Goal: Transaction & Acquisition: Purchase product/service

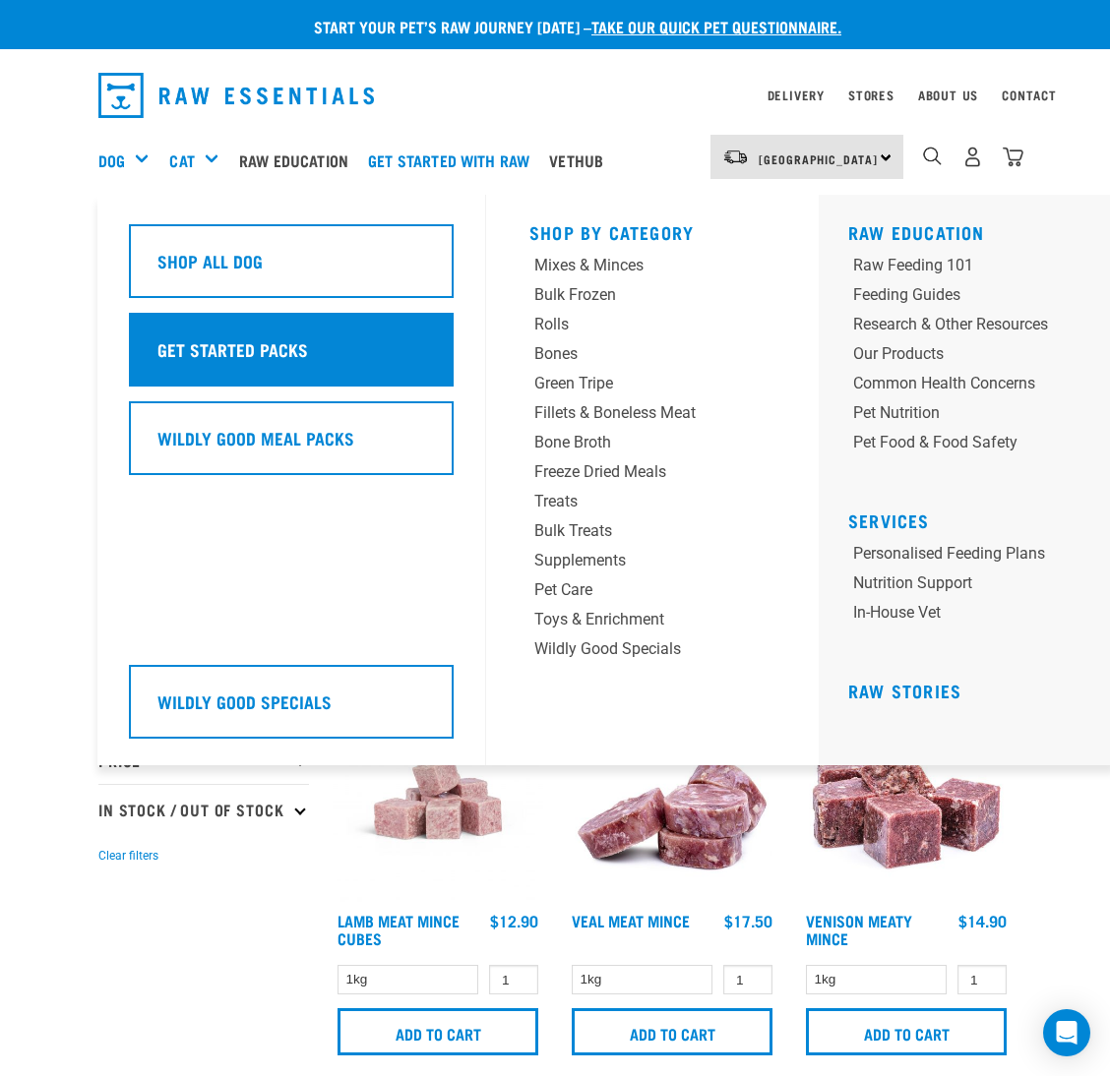
click at [234, 336] on h5 "Get Started Packs" at bounding box center [232, 349] width 151 height 26
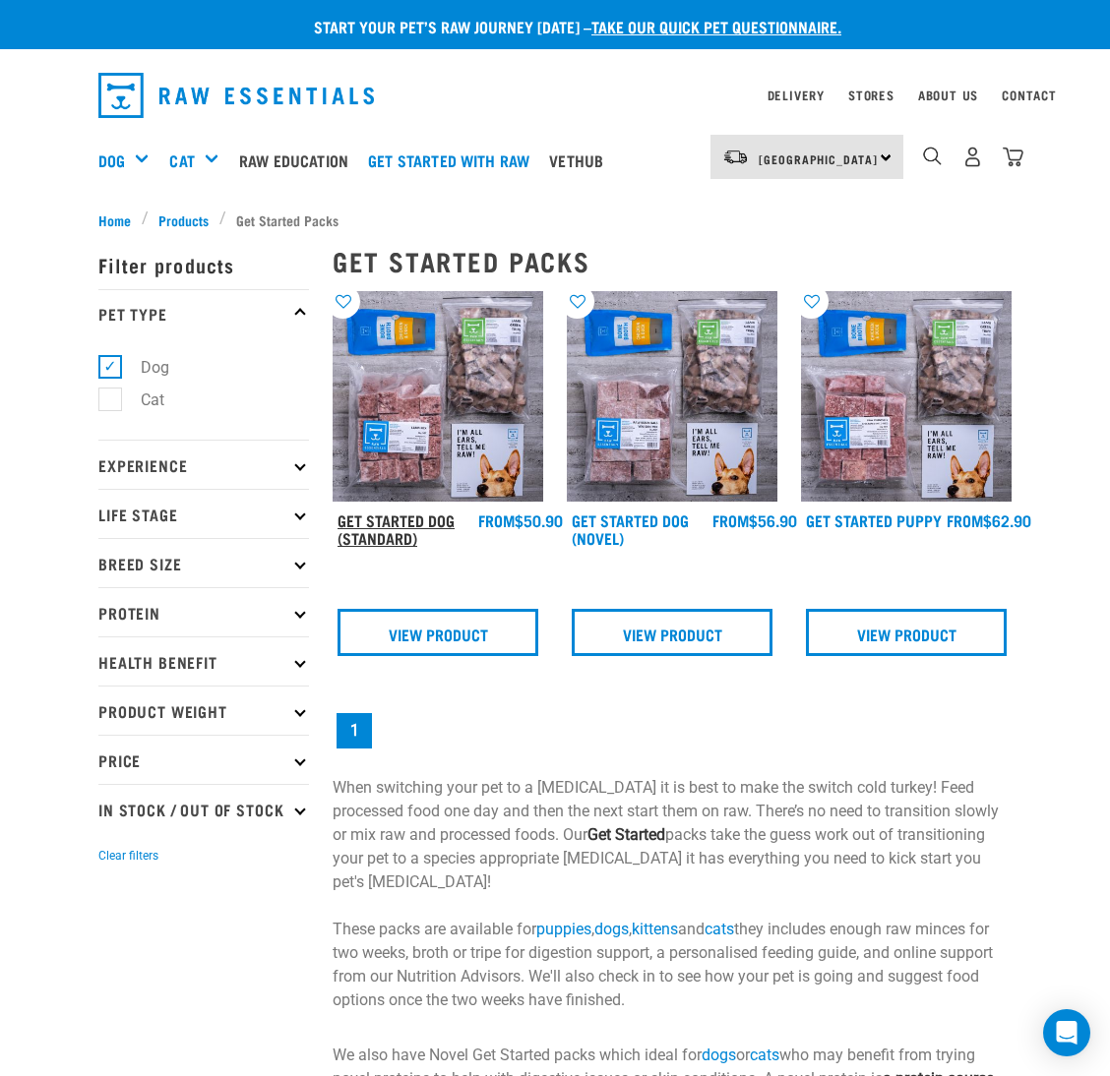
click at [380, 516] on link "Get Started Dog (Standard)" at bounding box center [395, 529] width 117 height 27
